Goal: Transaction & Acquisition: Purchase product/service

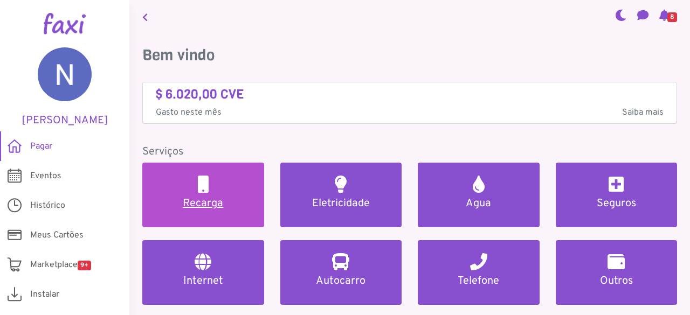
click at [208, 202] on h5 "Recarga" at bounding box center [203, 203] width 96 height 13
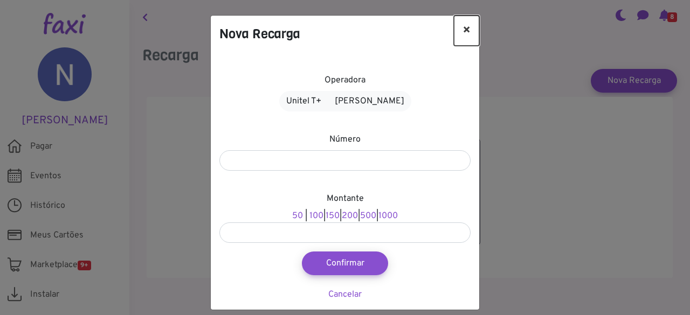
click at [462, 27] on button "×" at bounding box center [466, 31] width 25 height 30
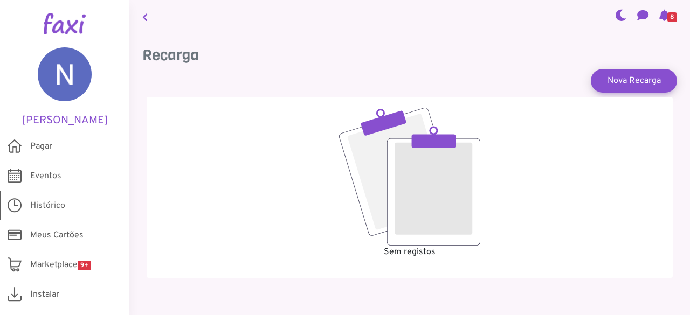
click at [51, 203] on span "Histórico" at bounding box center [47, 205] width 35 height 13
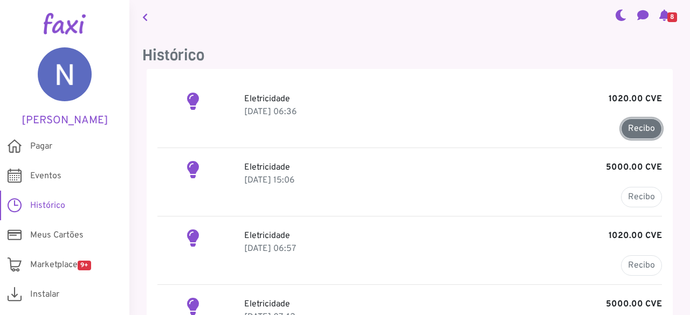
click at [638, 126] on link "Recibo" at bounding box center [641, 129] width 41 height 20
click at [270, 110] on p "21 Sep 2025, 06:36" at bounding box center [453, 112] width 418 height 13
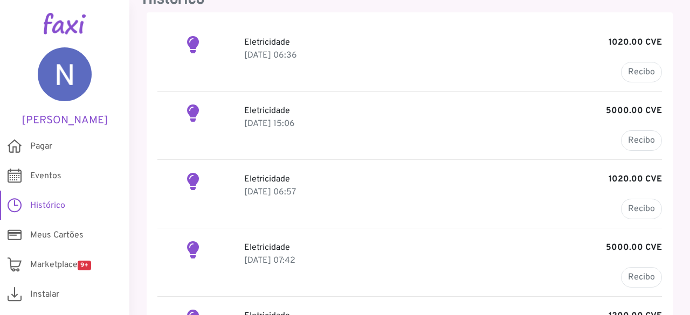
scroll to position [55, 0]
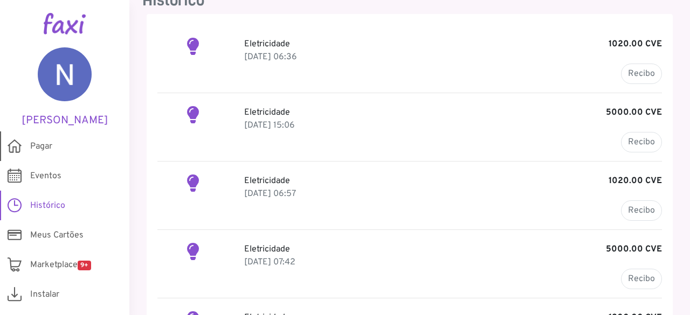
click at [59, 146] on link "Pagar" at bounding box center [64, 147] width 129 height 30
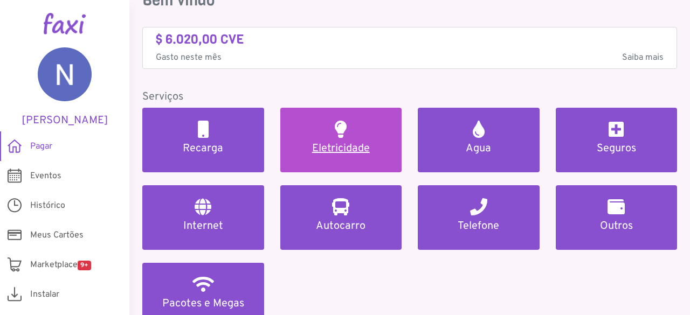
click at [348, 155] on link "Eletricidade" at bounding box center [341, 140] width 122 height 65
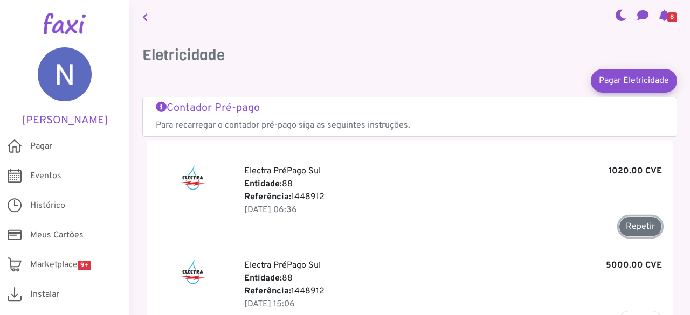
click at [640, 224] on button "Repetir" at bounding box center [640, 227] width 43 height 20
type input "*******"
